Goal: Task Accomplishment & Management: Complete application form

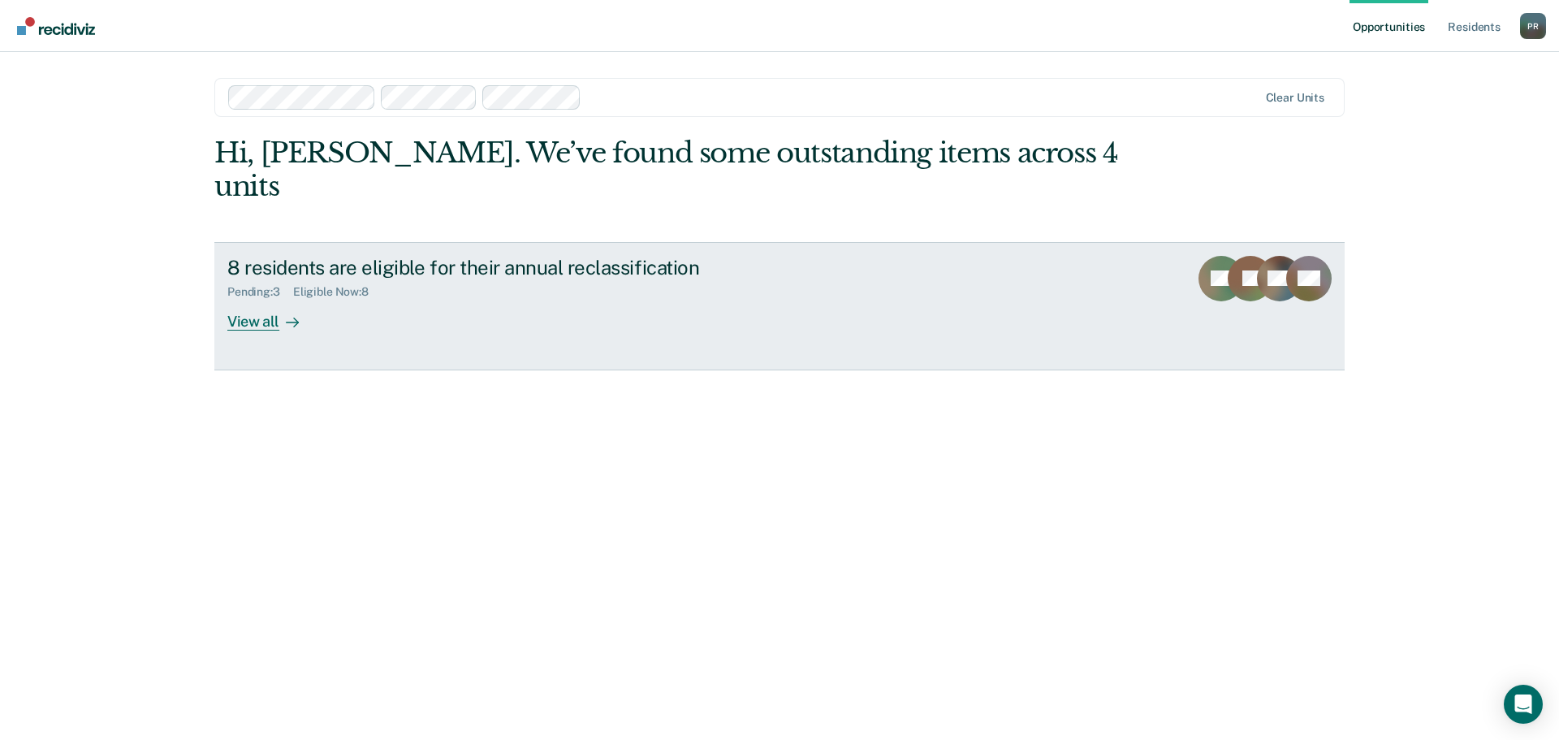
click at [251, 299] on div "View all" at bounding box center [272, 315] width 91 height 32
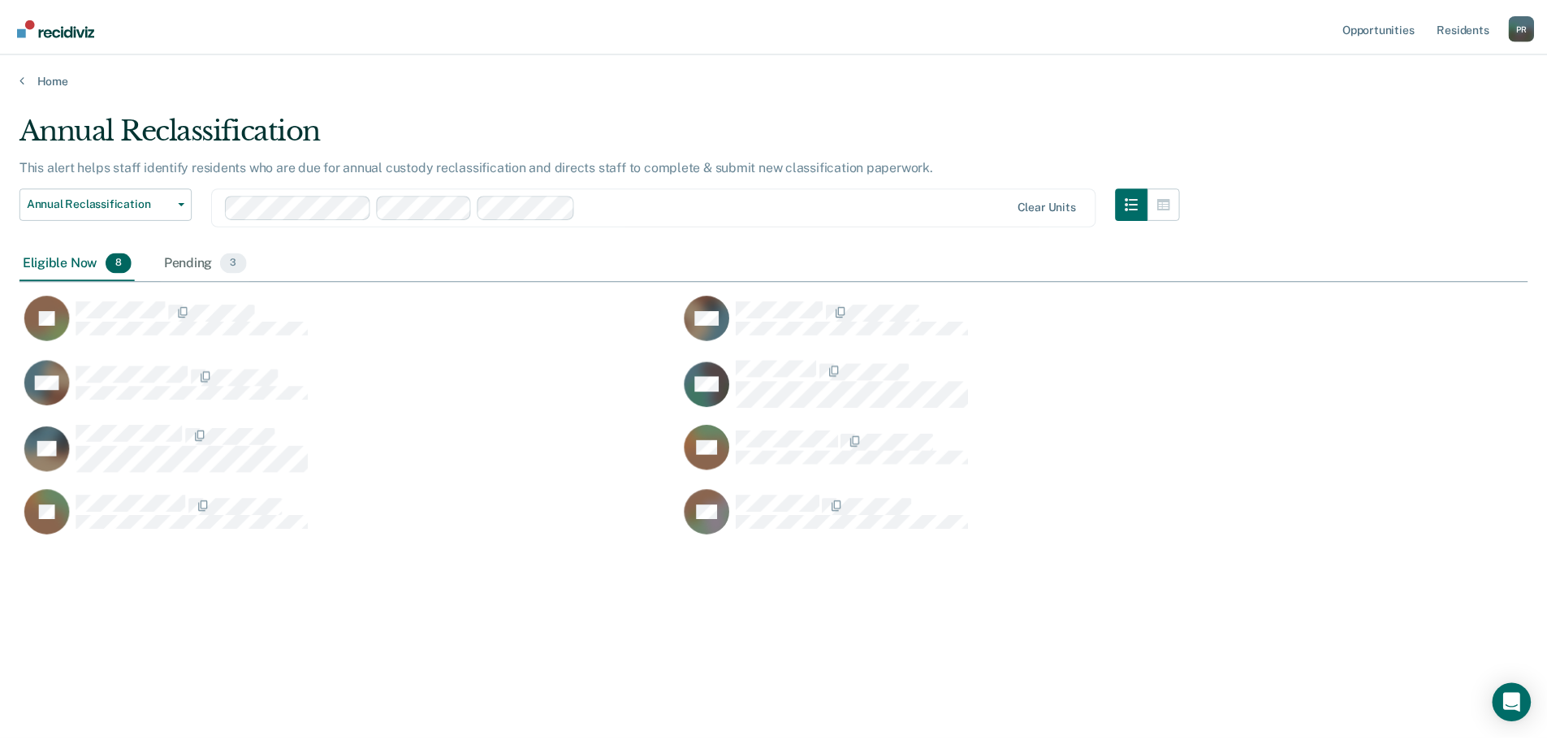
scroll to position [494, 1508]
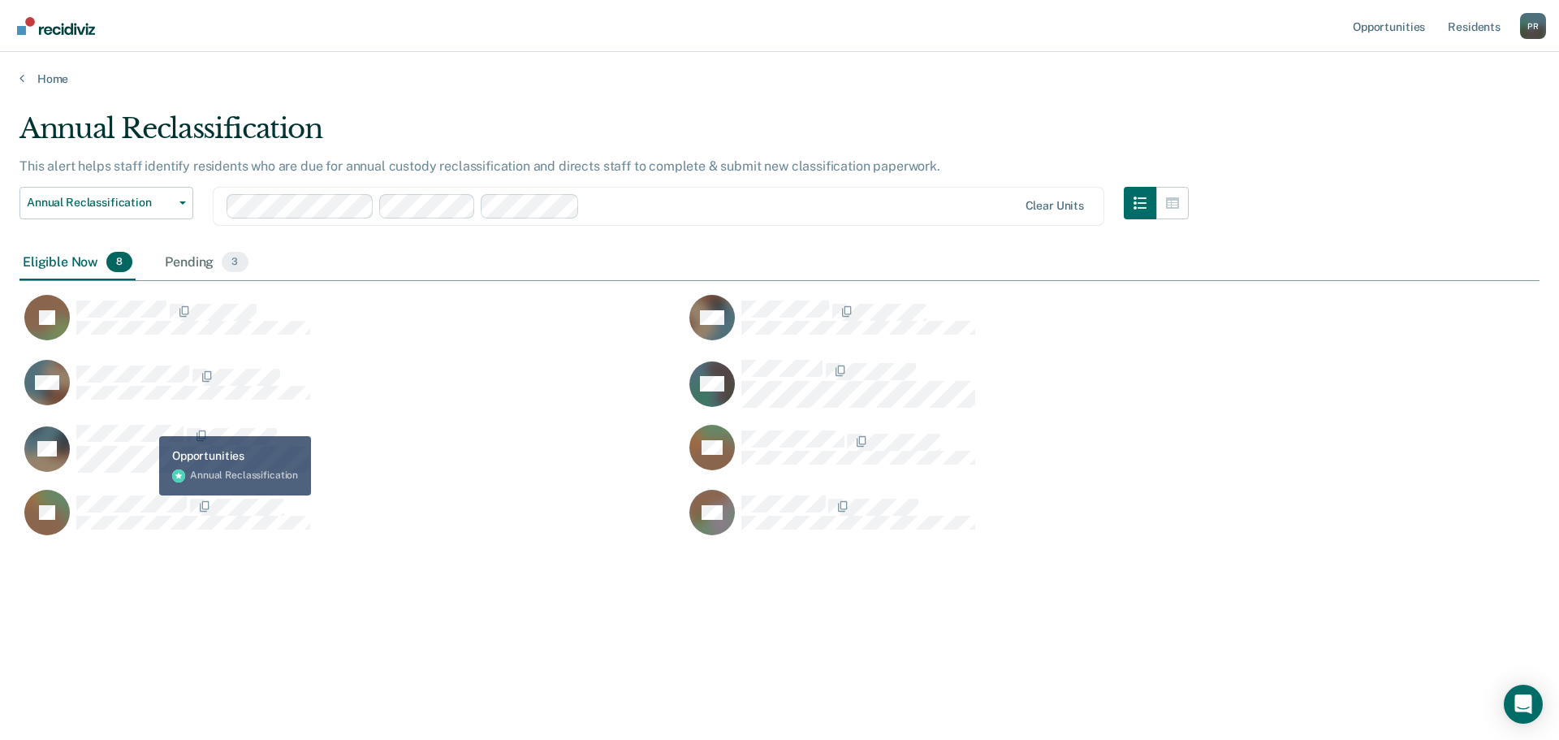
click at [149, 419] on div "RM" at bounding box center [351, 391] width 665 height 65
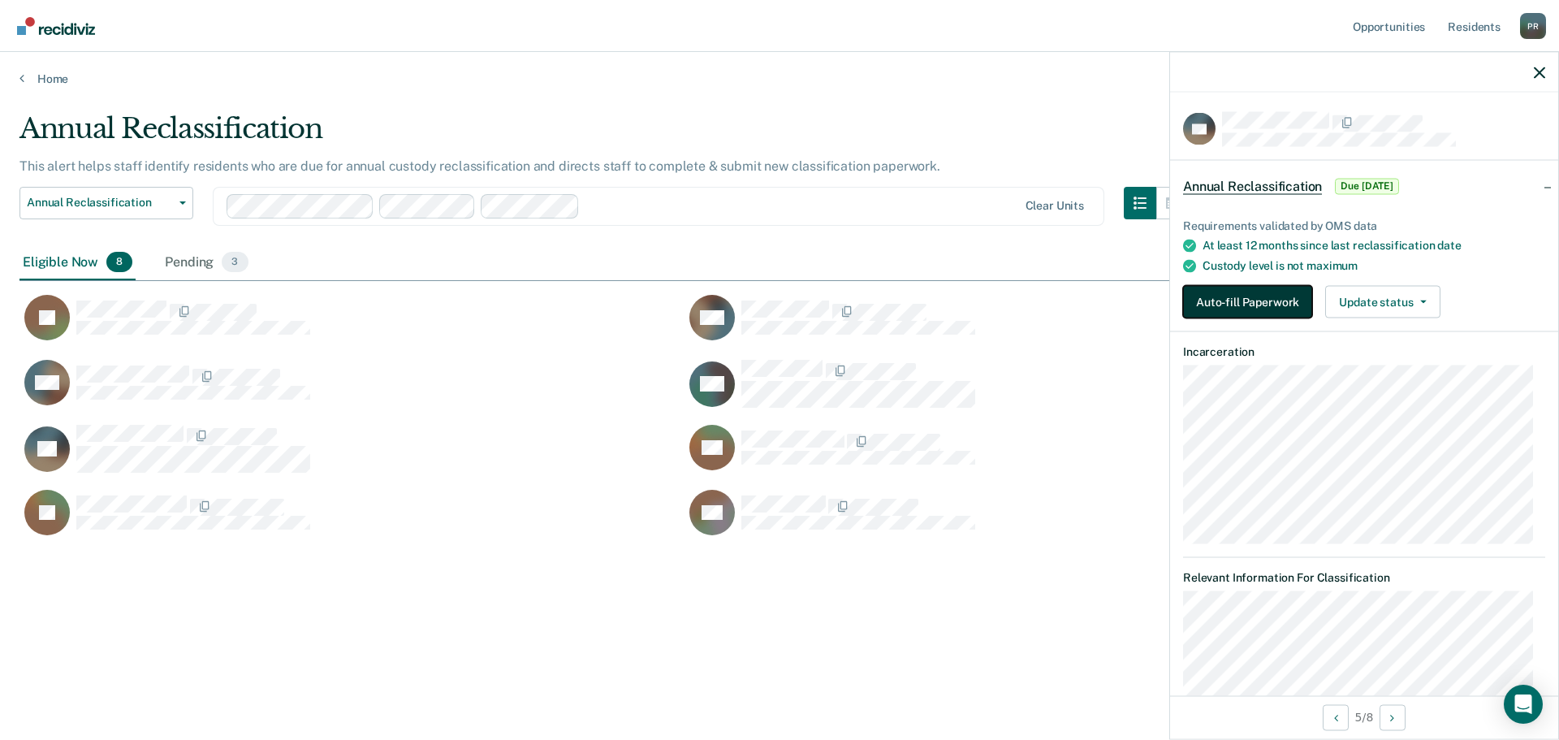
click at [1267, 305] on button "Auto-fill Paperwork" at bounding box center [1247, 302] width 129 height 32
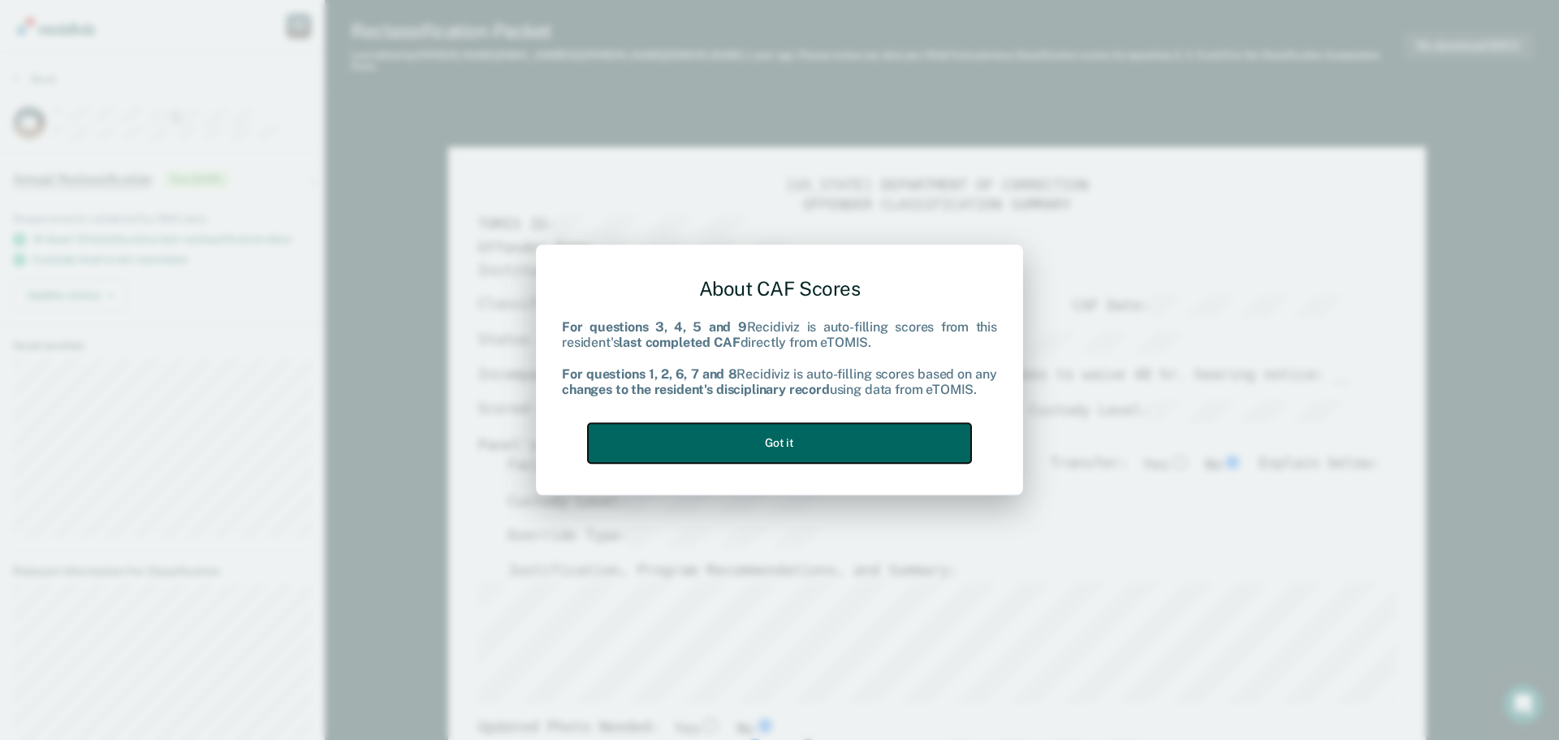
click at [815, 446] on button "Got it" at bounding box center [779, 443] width 383 height 40
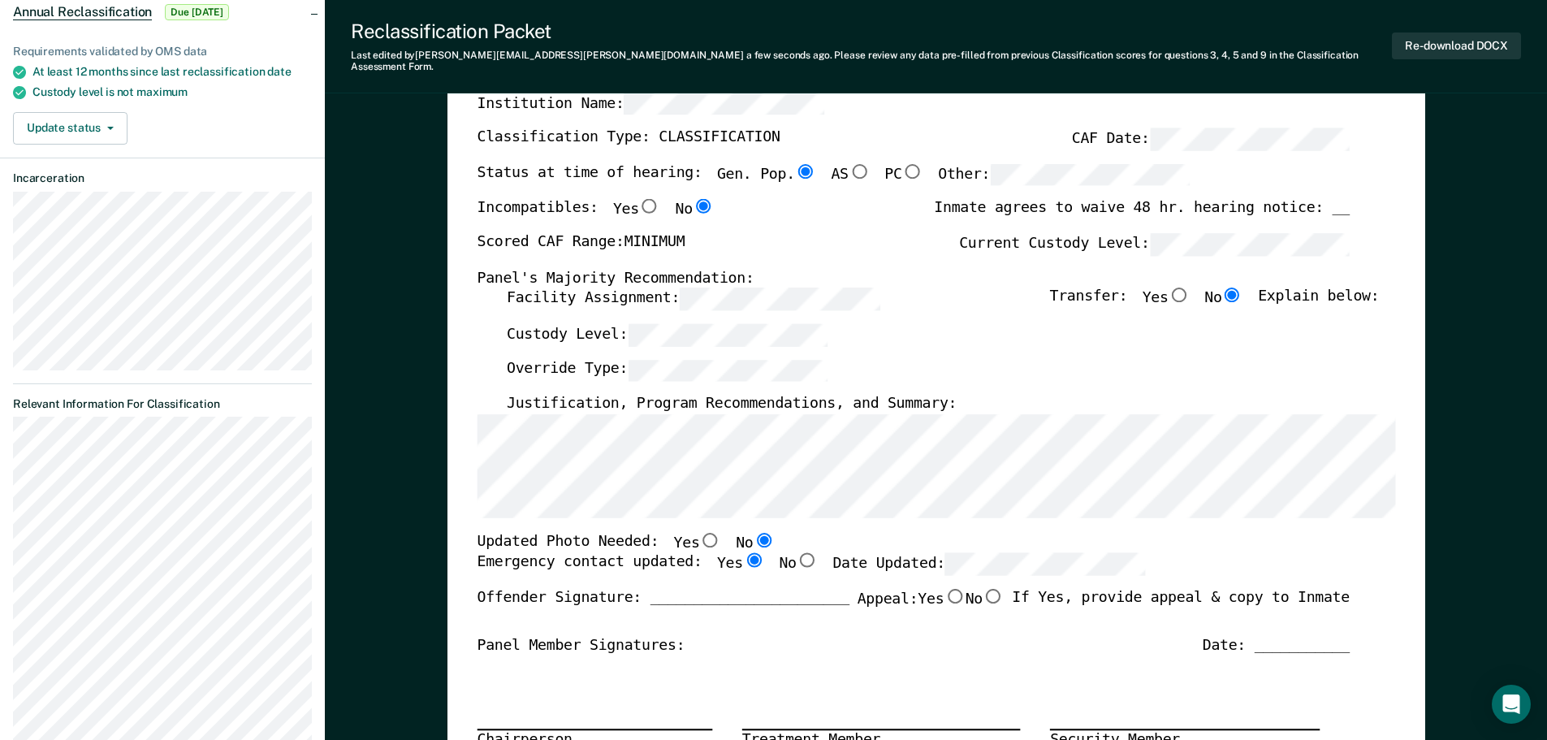
scroll to position [162, 0]
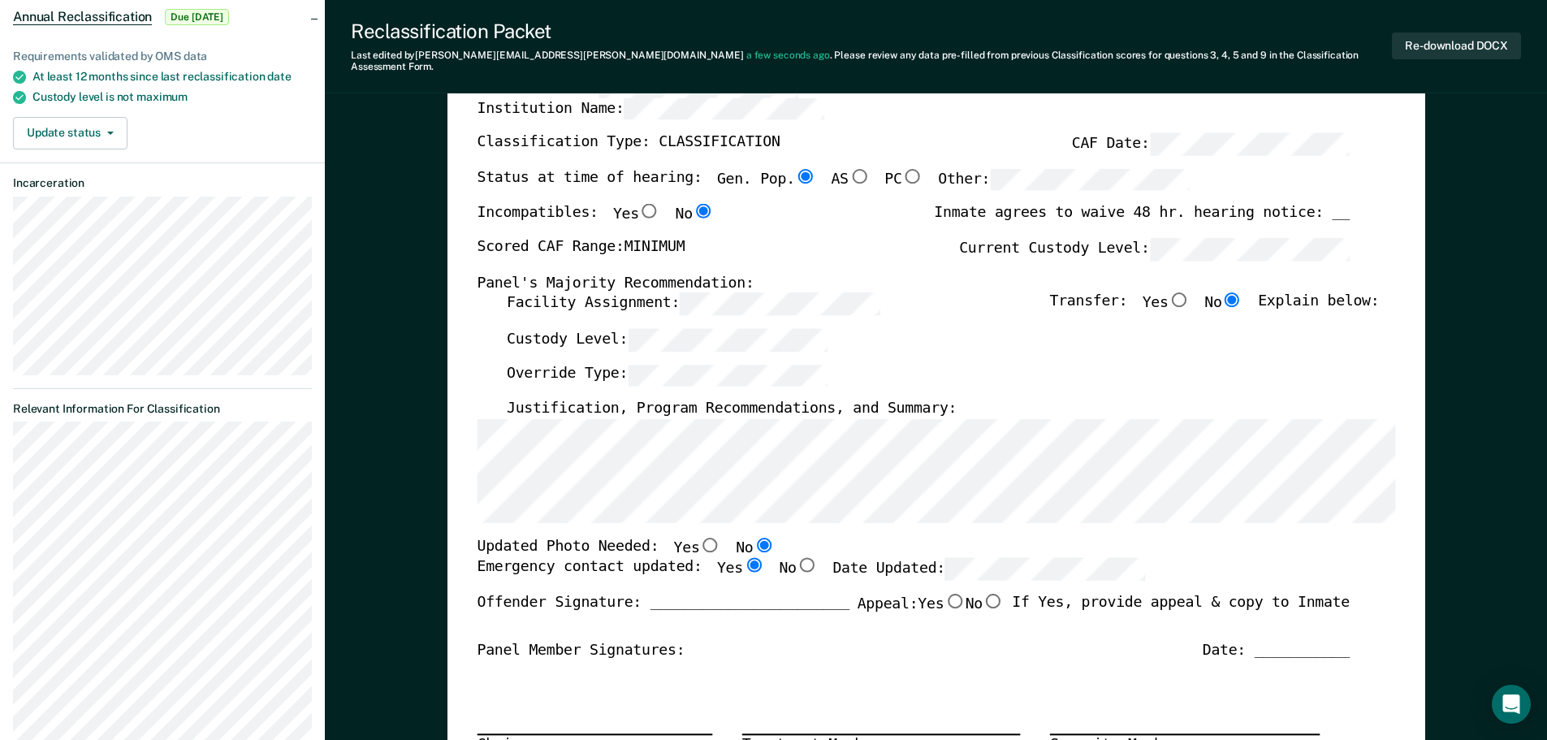
click at [991, 594] on input "No" at bounding box center [993, 601] width 21 height 15
type textarea "x"
radio input "true"
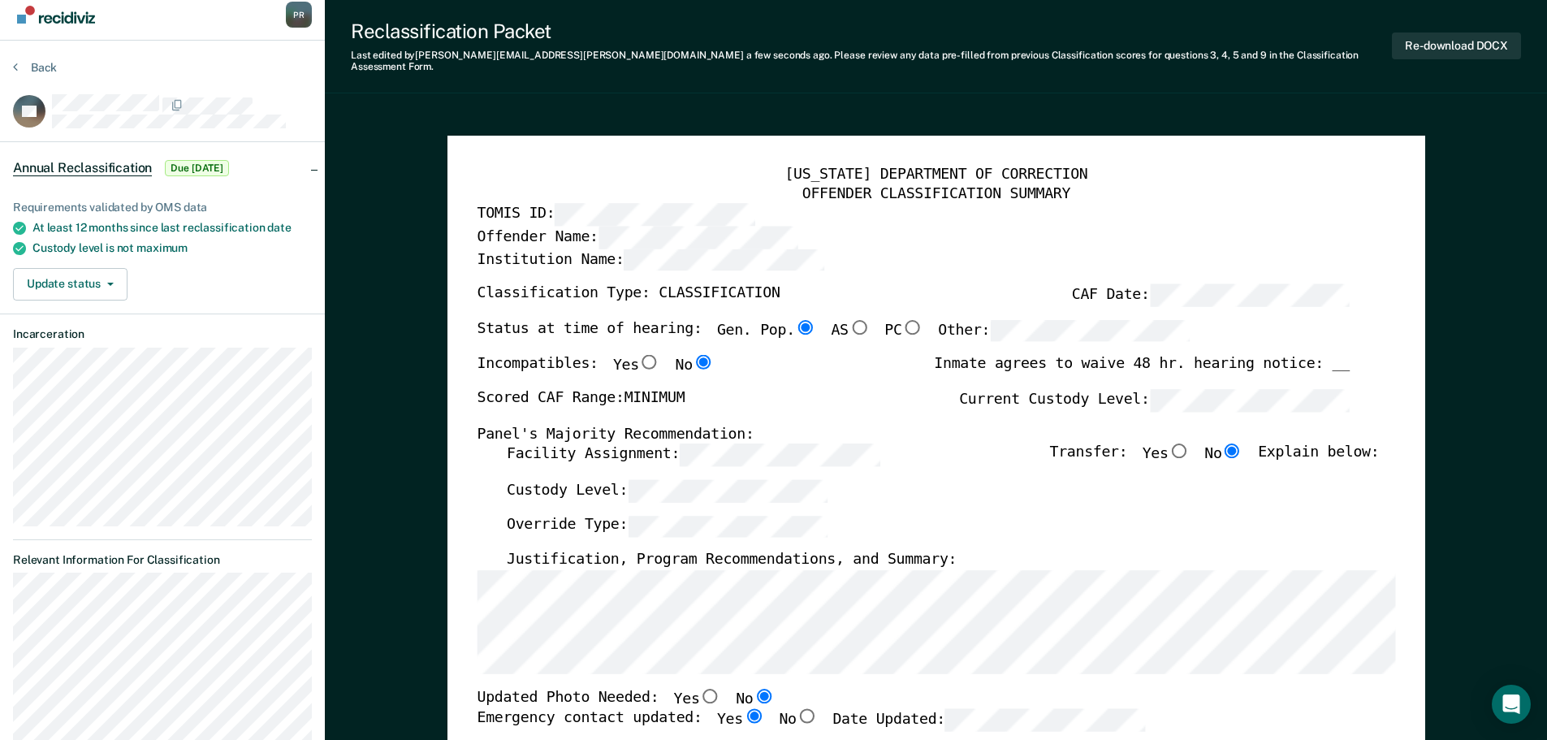
scroll to position [0, 0]
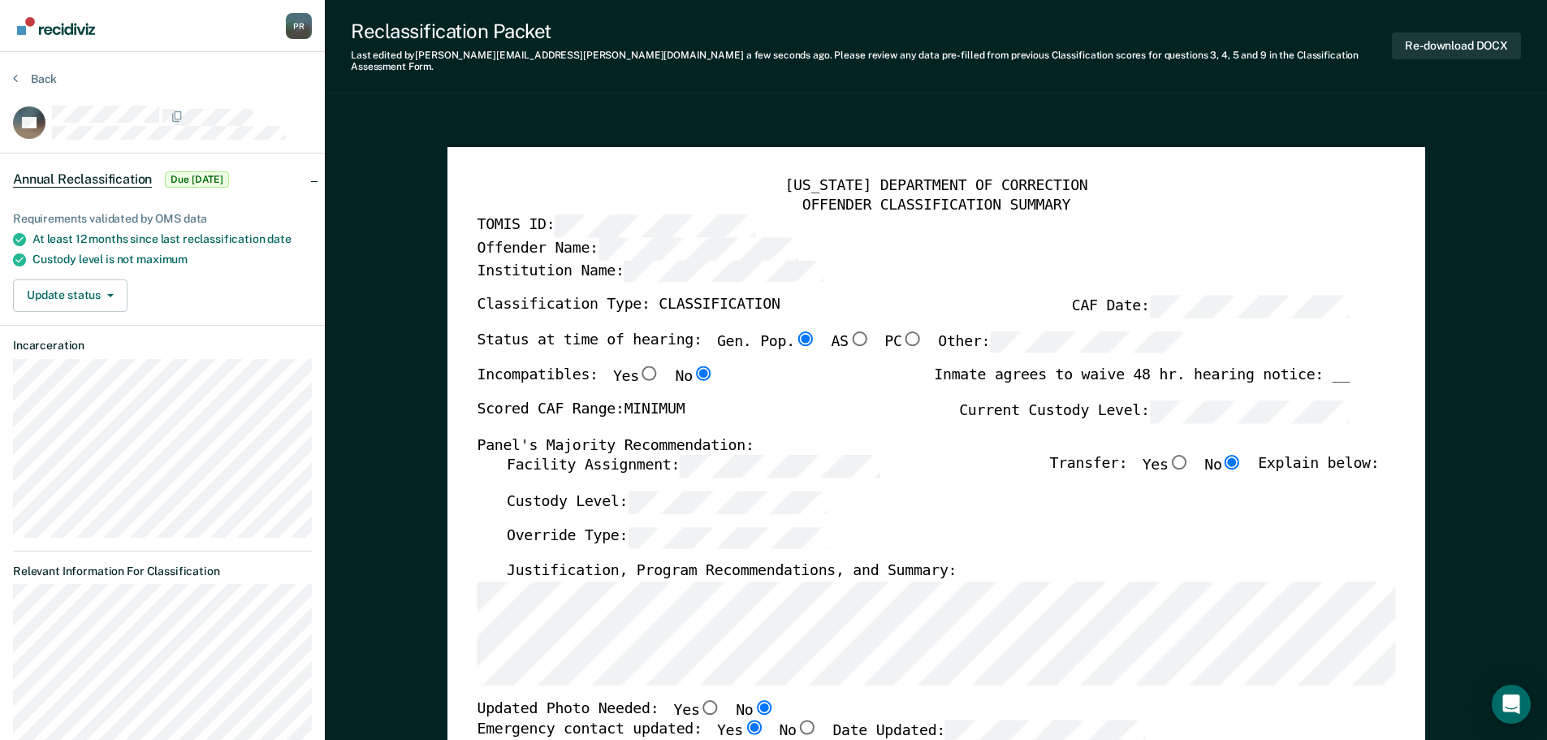
click at [1340, 366] on div "Inmate agrees to waive 48 hr. hearing notice: __" at bounding box center [1142, 383] width 416 height 34
click at [1442, 41] on button "Re-download DOCX" at bounding box center [1456, 45] width 129 height 27
type textarea "x"
